Goal: Transaction & Acquisition: Download file/media

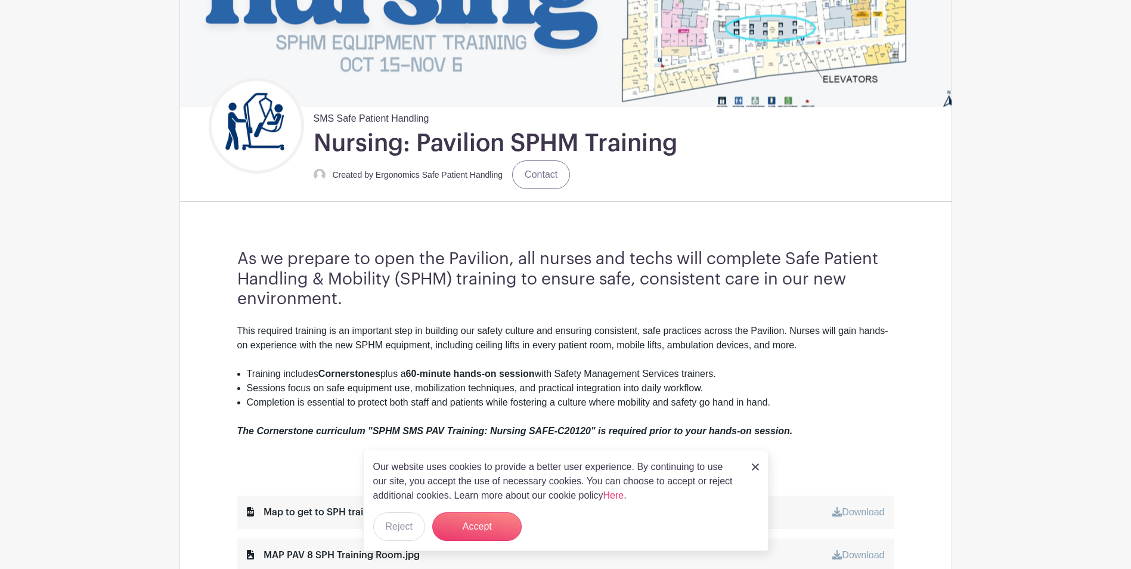
scroll to position [239, 0]
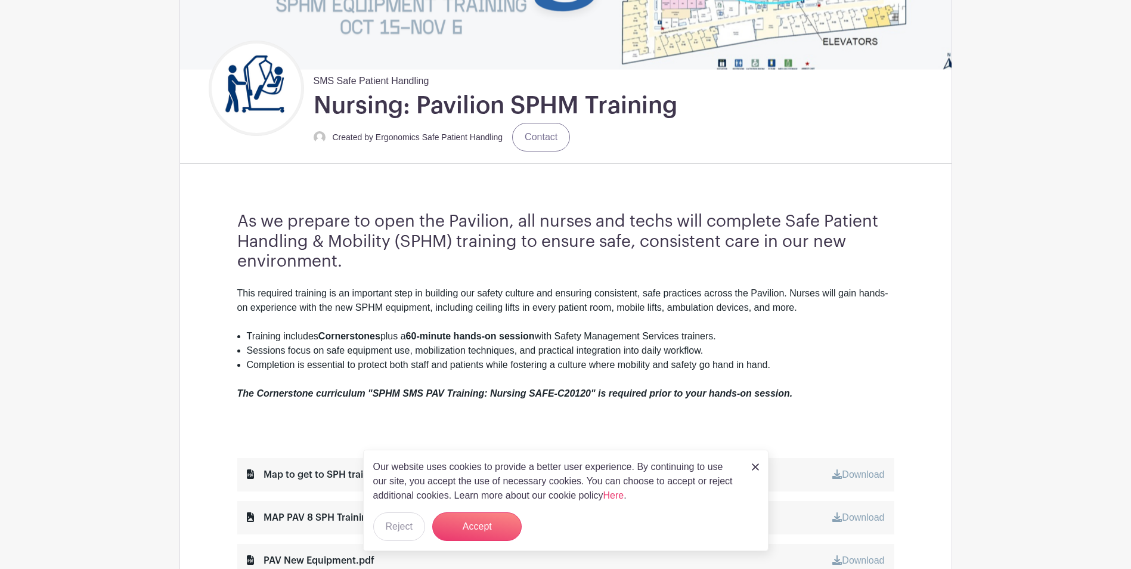
click at [754, 466] on img at bounding box center [755, 466] width 7 height 7
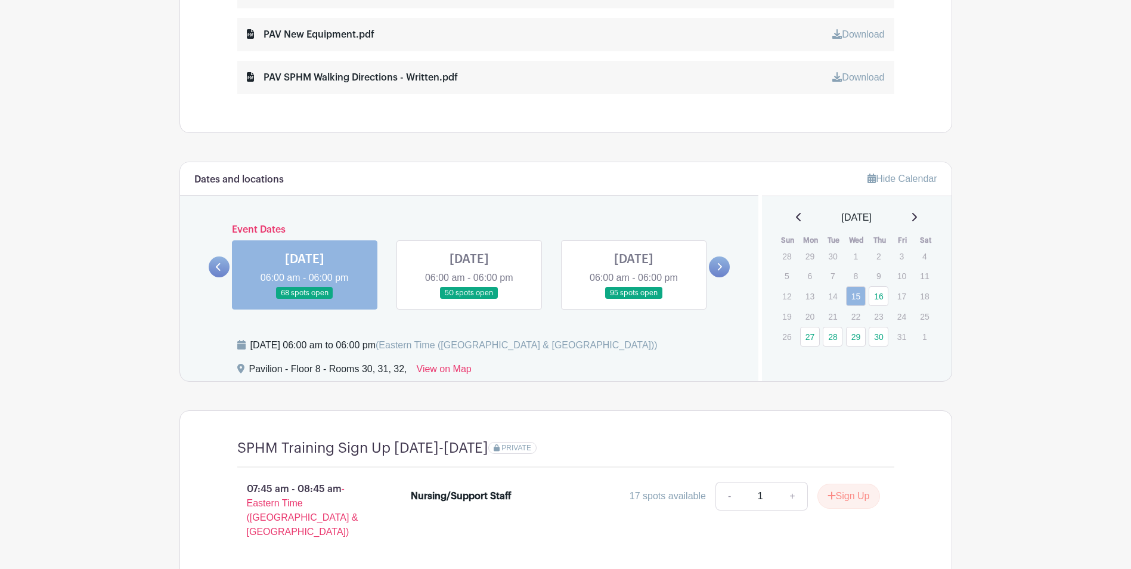
scroll to position [775, 0]
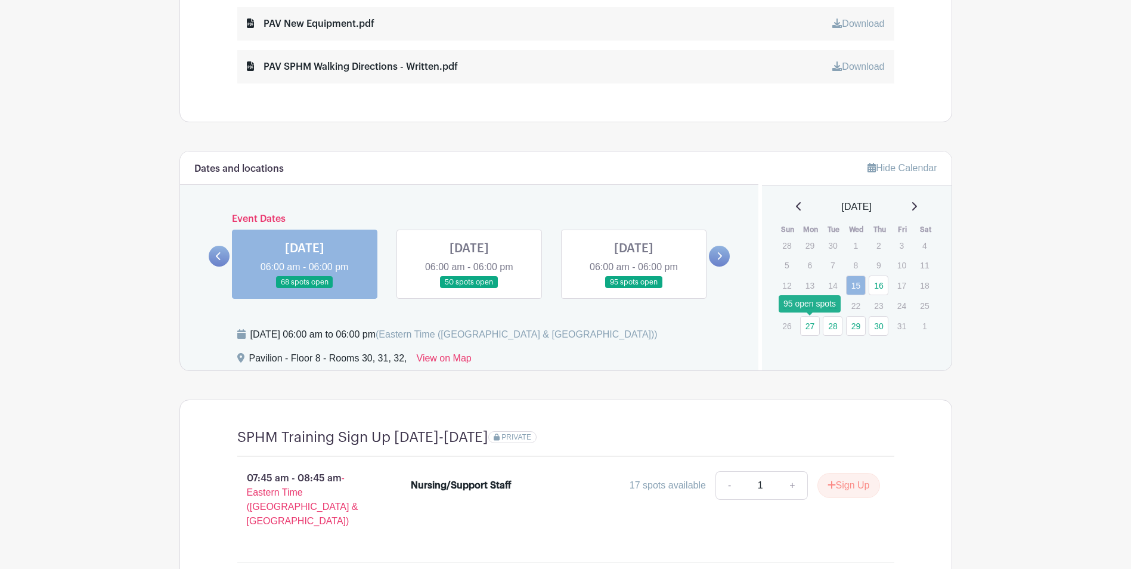
click at [816, 326] on link "27" at bounding box center [810, 326] width 20 height 20
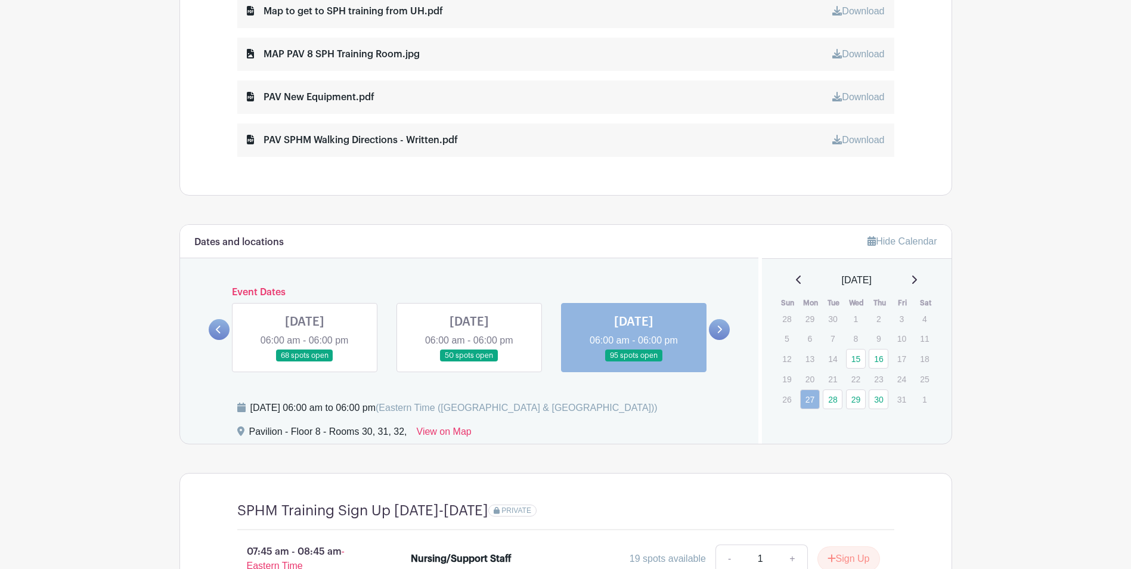
scroll to position [853, 0]
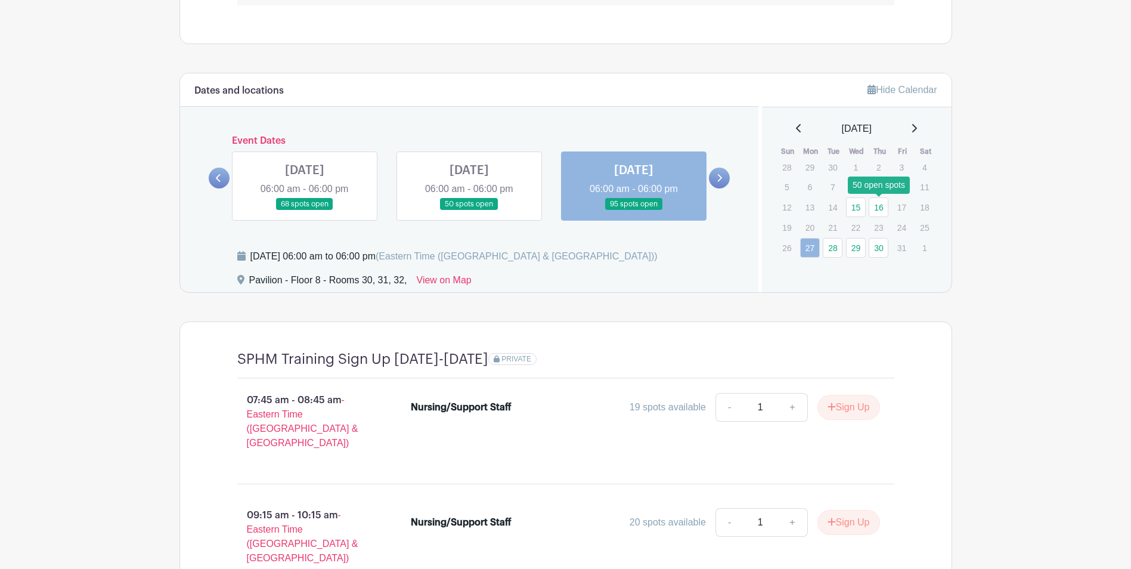
click at [877, 205] on link "16" at bounding box center [879, 207] width 20 height 20
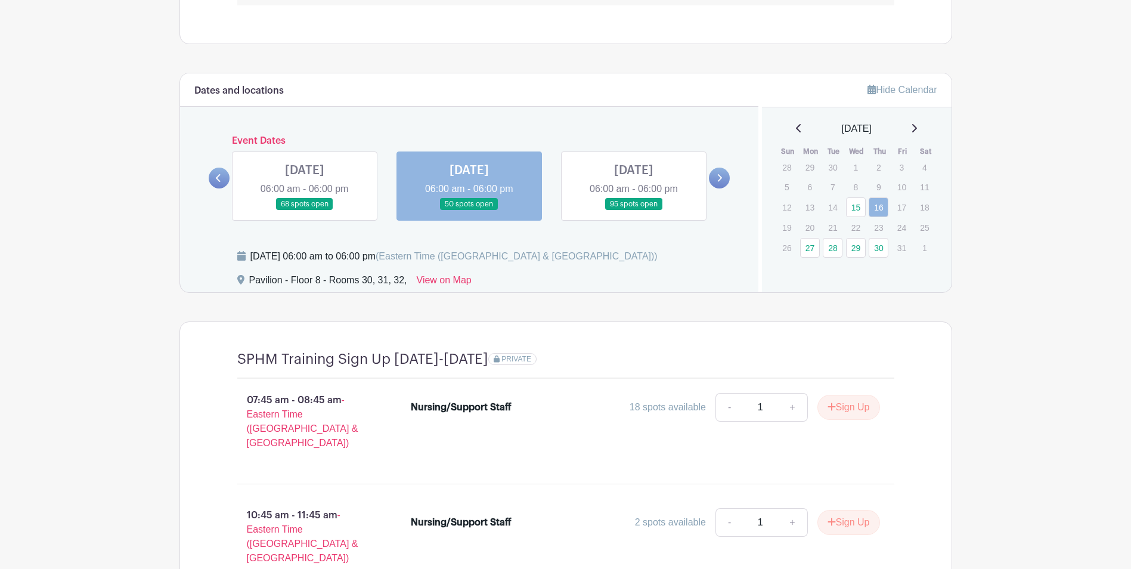
click at [219, 178] on icon at bounding box center [218, 178] width 5 height 9
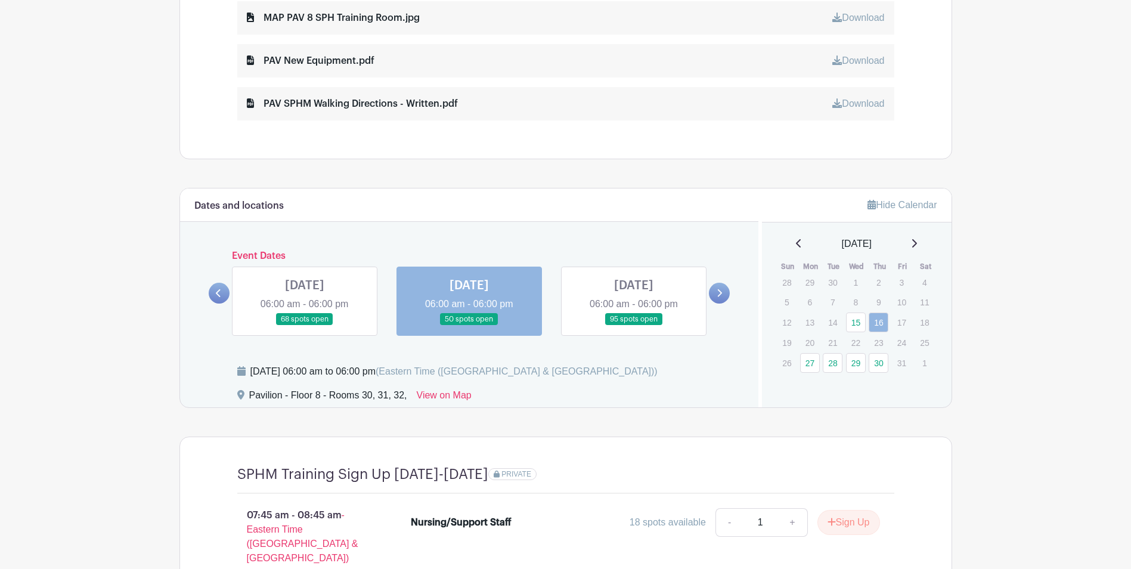
scroll to position [574, 0]
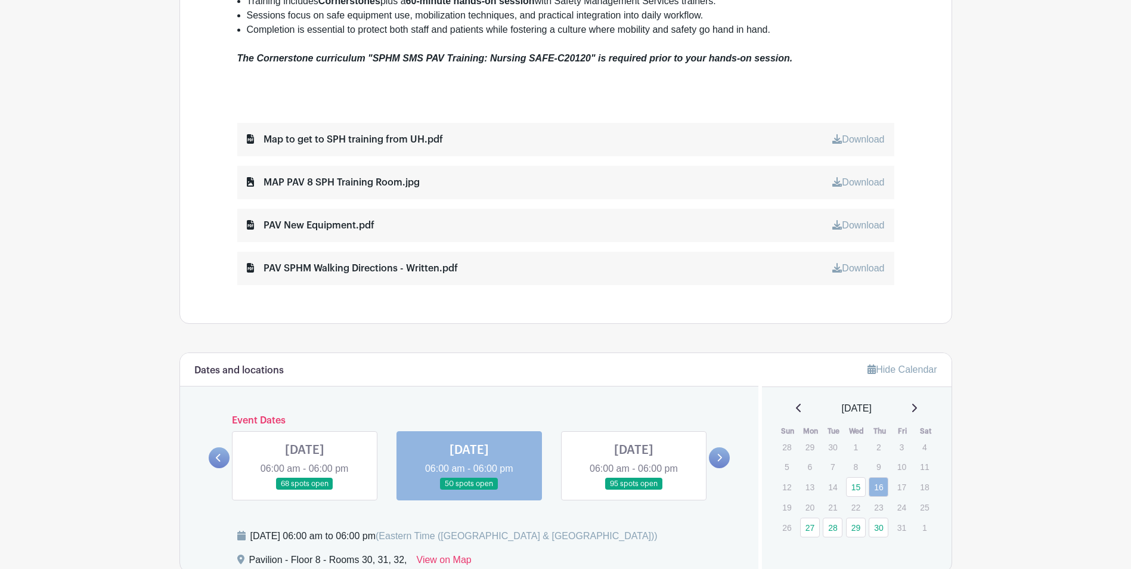
click at [860, 140] on link "Download" at bounding box center [858, 139] width 52 height 10
click at [865, 179] on link "Download" at bounding box center [858, 182] width 52 height 10
